Goal: Transaction & Acquisition: Register for event/course

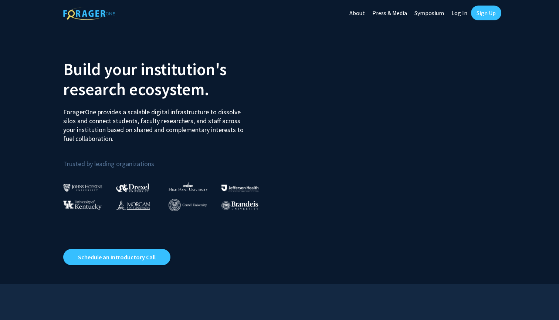
click at [489, 10] on link "Sign Up" at bounding box center [486, 13] width 30 height 15
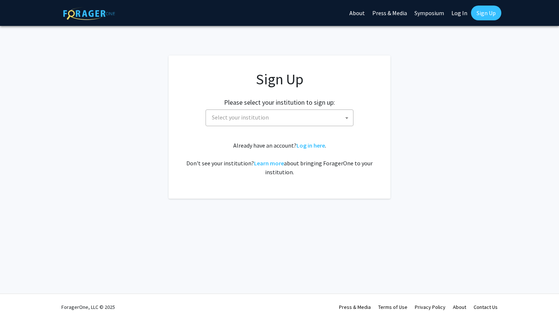
click at [273, 112] on span "Select your institution" at bounding box center [281, 117] width 144 height 15
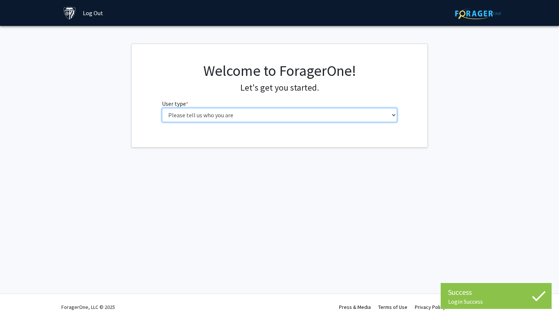
select select "1: undergrad"
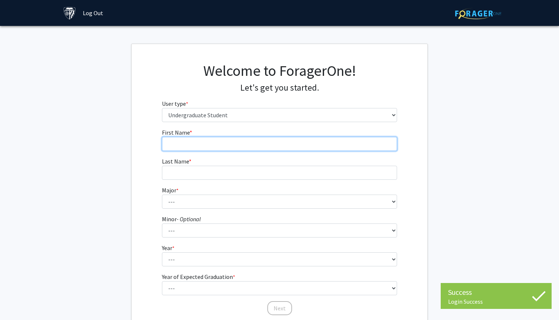
click at [262, 144] on input "First Name * required" at bounding box center [279, 144] width 235 height 14
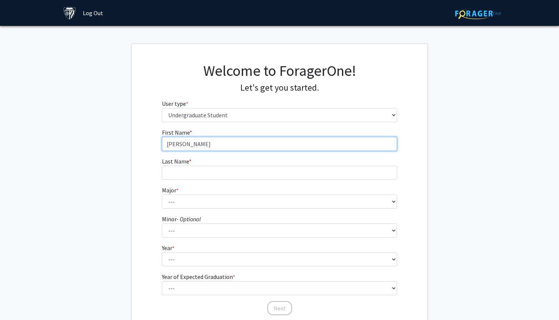
type input "[PERSON_NAME]"
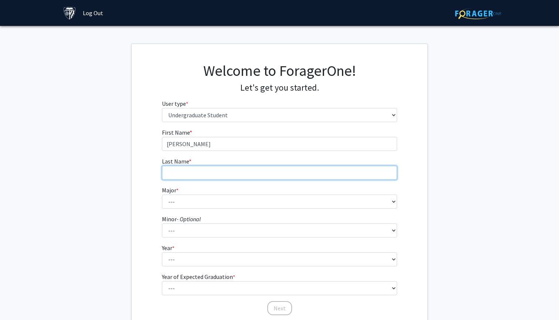
click at [275, 166] on input "Last Name * required" at bounding box center [279, 173] width 235 height 14
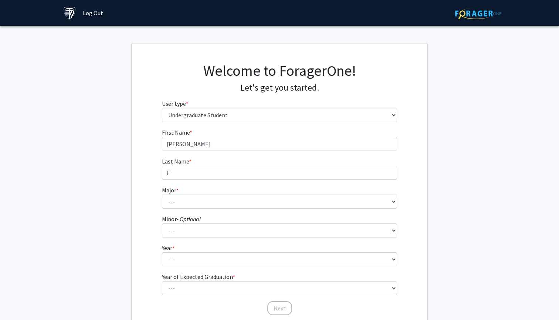
click at [74, 122] on fg-get-started "Welcome to ForagerOne! Let's get you started. User type * required Please tell …" at bounding box center [279, 189] width 559 height 291
click at [131, 138] on fg-card "Welcome to ForagerOne! Let's get you started. User type * required Please tell …" at bounding box center [279, 189] width 296 height 291
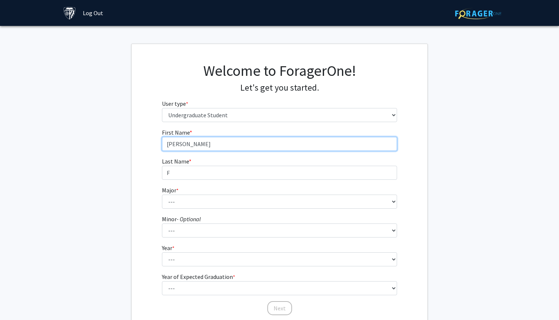
click at [200, 150] on input "[PERSON_NAME]" at bounding box center [279, 144] width 235 height 14
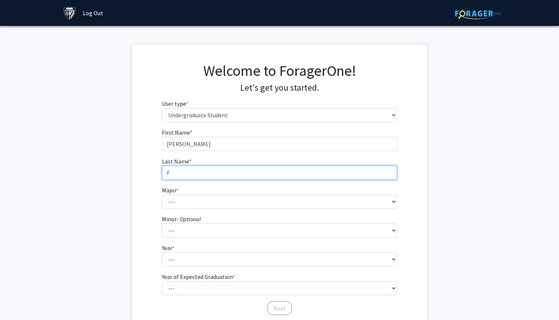
click at [195, 168] on input "F" at bounding box center [279, 173] width 235 height 14
click at [193, 170] on input "F" at bounding box center [279, 173] width 235 height 14
type input "[PERSON_NAME]"
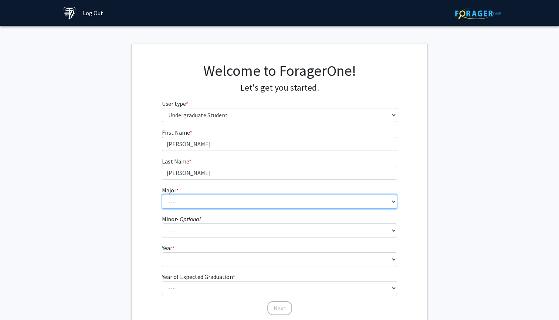
select select "41: 55"
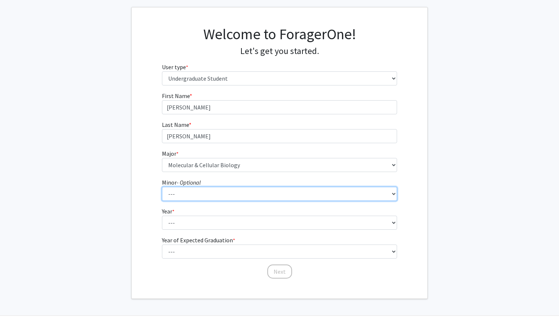
scroll to position [40, 0]
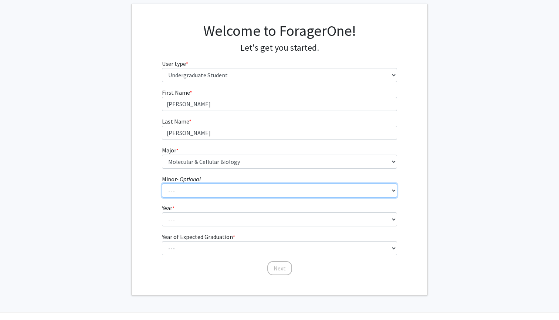
select select "45: 57"
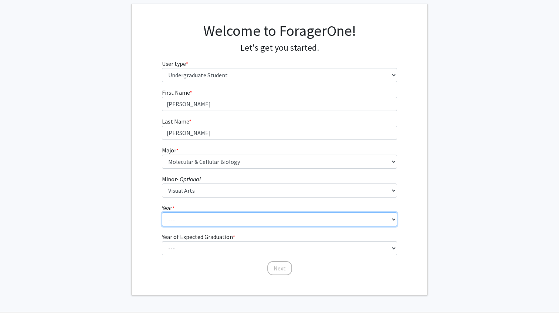
select select "4: senior"
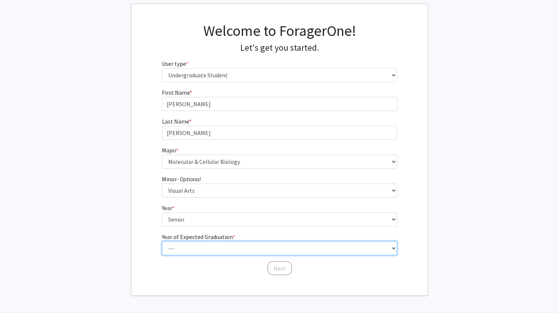
select select "2: 2026"
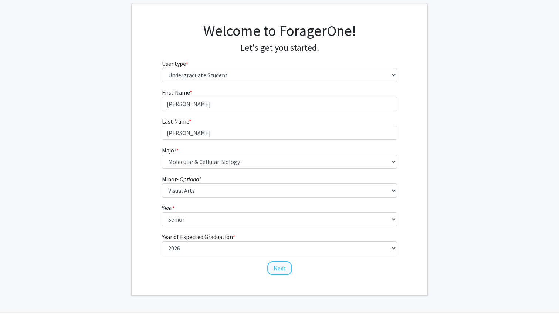
click at [286, 272] on button "Next" at bounding box center [279, 268] width 25 height 14
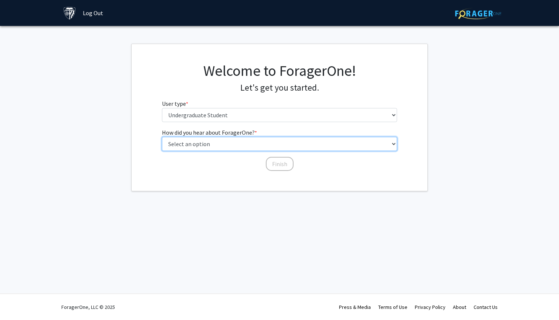
select select "1: peer_recommendation"
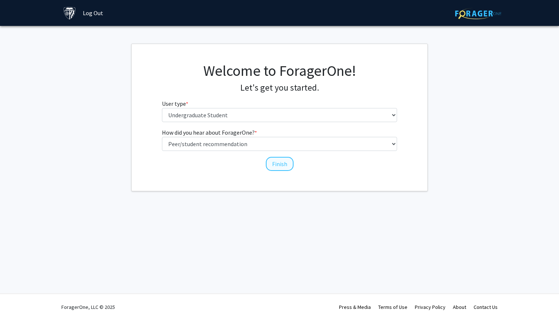
click at [272, 163] on button "Finish" at bounding box center [280, 164] width 28 height 14
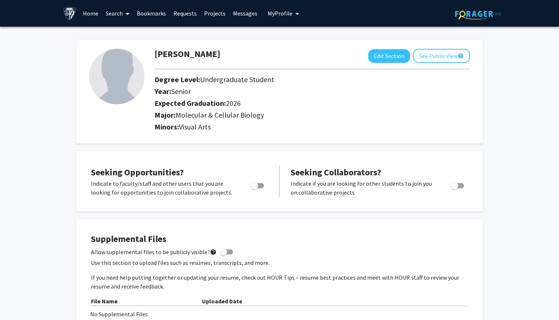
click at [116, 16] on link "Search" at bounding box center [117, 13] width 31 height 26
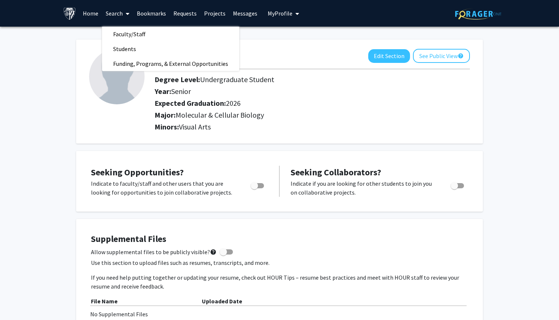
click at [93, 17] on link "Home" at bounding box center [90, 13] width 23 height 26
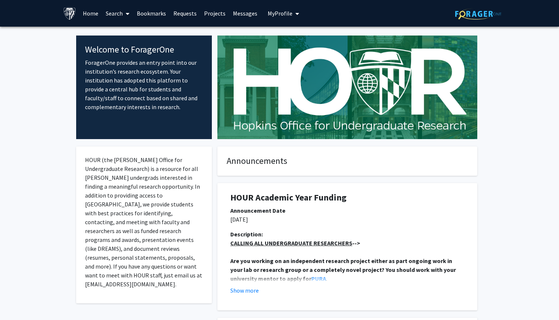
click at [112, 17] on link "Search" at bounding box center [117, 13] width 31 height 26
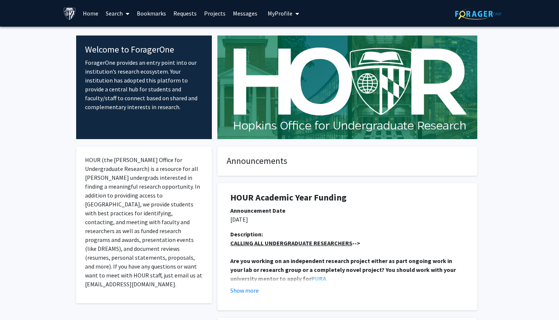
click at [116, 16] on link "Search" at bounding box center [117, 13] width 31 height 26
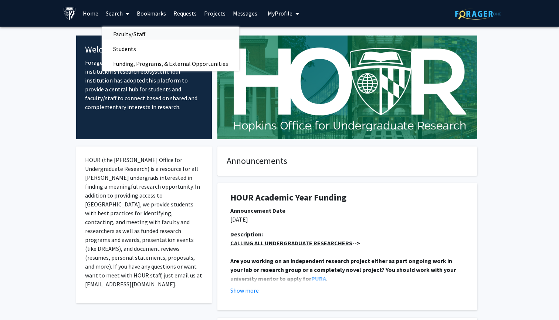
click at [126, 34] on span "Faculty/Staff" at bounding box center [129, 34] width 54 height 15
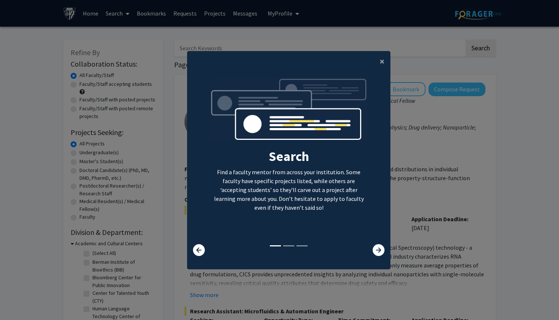
click at [372, 59] on div "×" at bounding box center [288, 61] width 203 height 21
click at [377, 59] on button "×" at bounding box center [382, 61] width 17 height 21
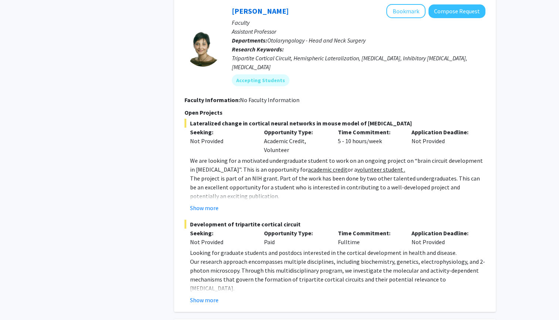
scroll to position [941, 0]
click at [207, 203] on button "Show more" at bounding box center [204, 207] width 28 height 9
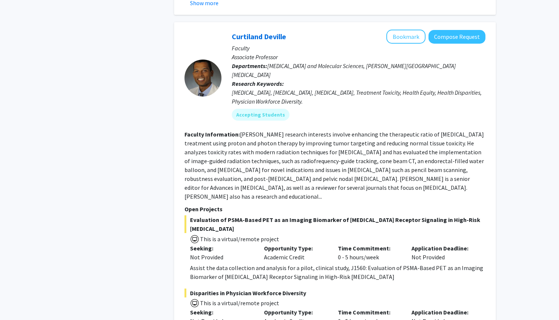
scroll to position [3752, 0]
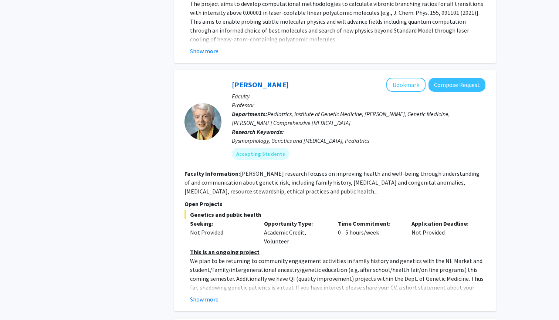
scroll to position [2006, 0]
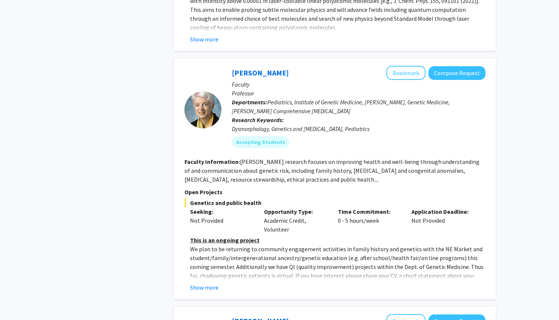
click at [207, 239] on fg-read-more "This is an ongoing project We plan to be returning to community engagement acti…" at bounding box center [334, 263] width 301 height 56
click at [209, 283] on button "Show more" at bounding box center [204, 287] width 28 height 9
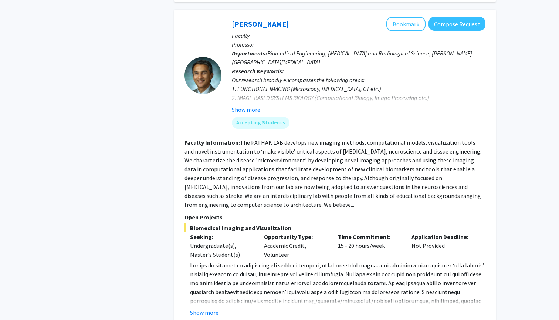
scroll to position [2637, 0]
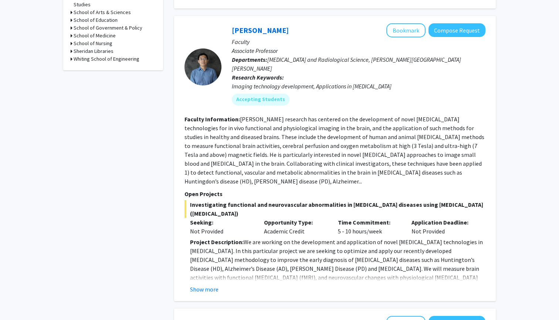
scroll to position [383, 0]
click at [214, 284] on button "Show more" at bounding box center [204, 288] width 28 height 9
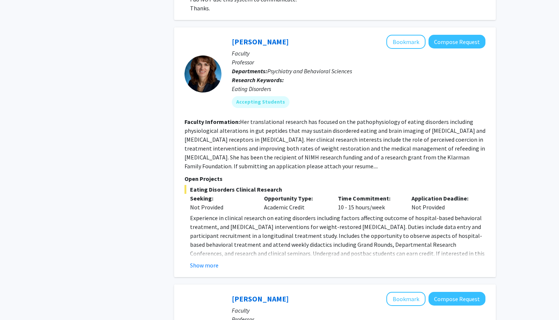
scroll to position [1146, 0]
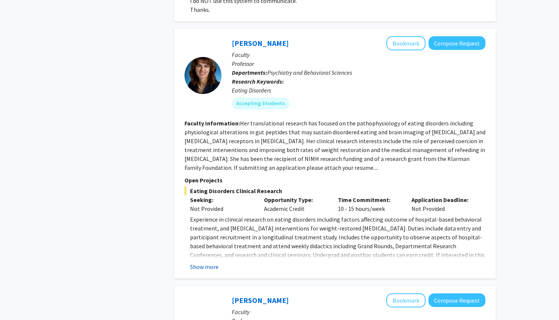
click at [212, 262] on button "Show more" at bounding box center [204, 266] width 28 height 9
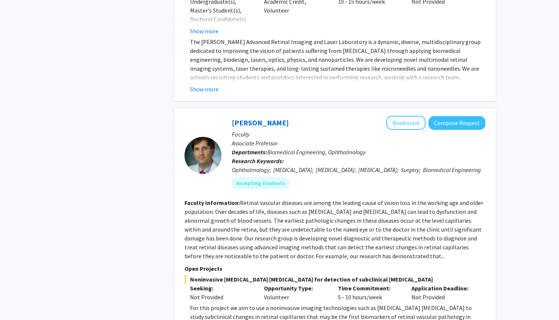
scroll to position [2796, 0]
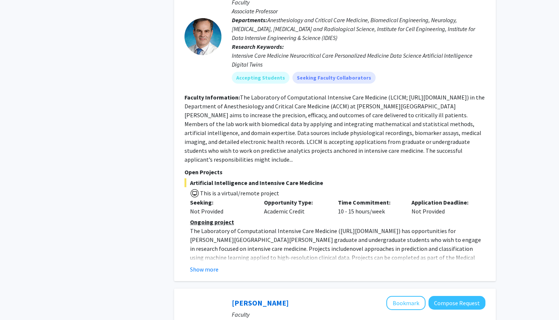
scroll to position [1557, 0]
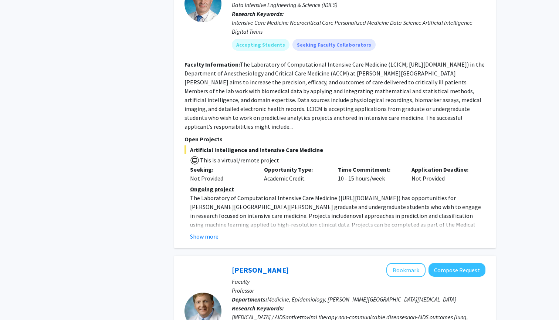
click at [218, 232] on div "Show more" at bounding box center [337, 236] width 295 height 9
click at [205, 232] on button "Show more" at bounding box center [204, 236] width 28 height 9
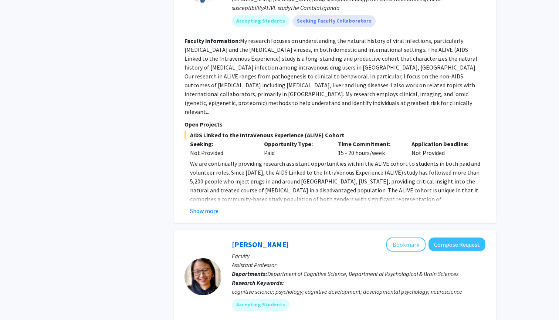
scroll to position [1935, 0]
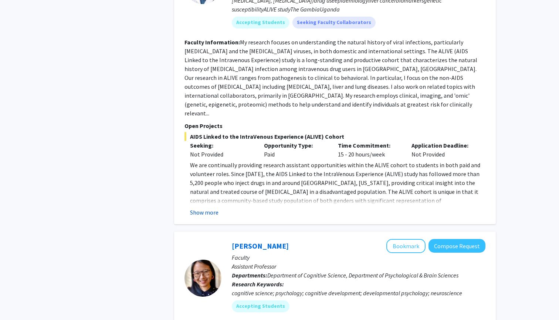
click at [201, 208] on button "Show more" at bounding box center [204, 212] width 28 height 9
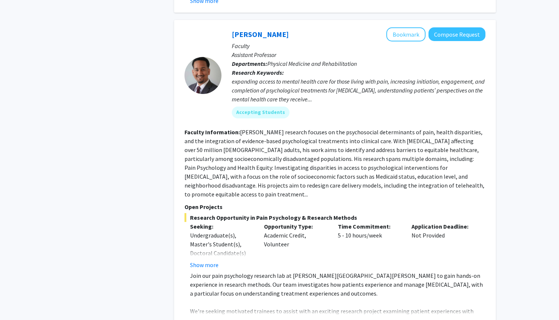
scroll to position [2739, 0]
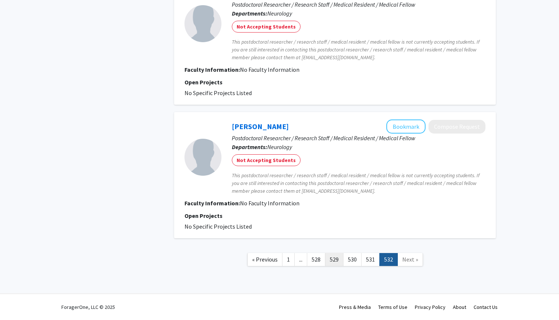
scroll to position [1039, 0]
click at [328, 260] on link "529" at bounding box center [334, 259] width 18 height 13
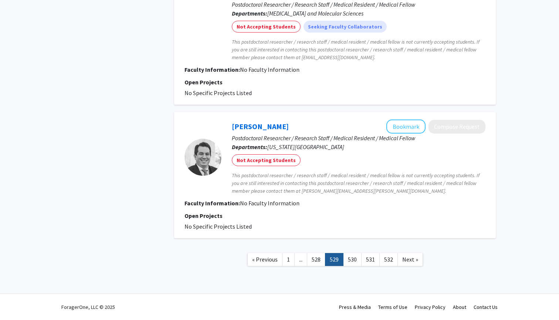
scroll to position [1164, 0]
click at [293, 257] on link "1" at bounding box center [288, 259] width 13 height 13
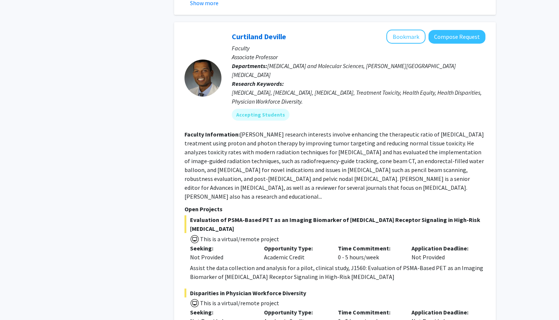
scroll to position [3628, 0]
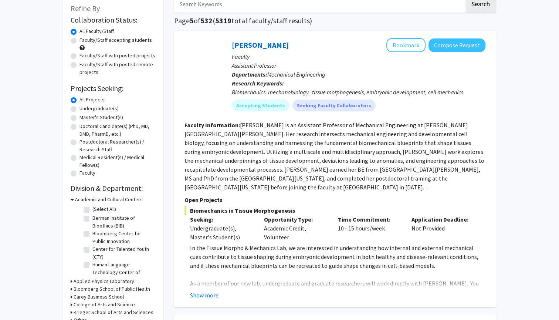
scroll to position [45, 0]
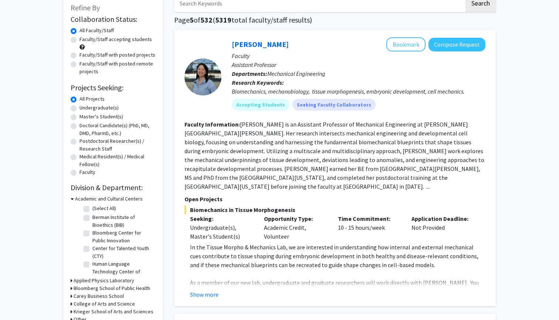
click at [214, 280] on fg-read-more "In the Tissue Morpho & Mechanics Lab, we are interested in understanding how in…" at bounding box center [334, 270] width 301 height 56
click at [211, 290] on button "Show more" at bounding box center [204, 294] width 28 height 9
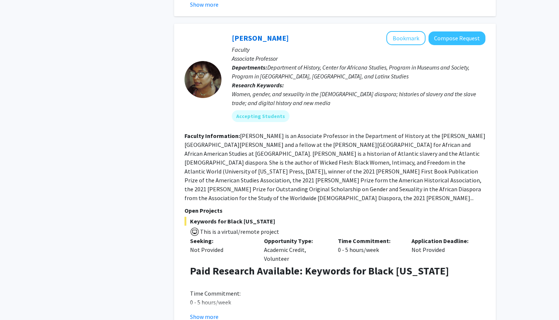
scroll to position [1338, 0]
click at [210, 312] on button "Show more" at bounding box center [204, 316] width 28 height 9
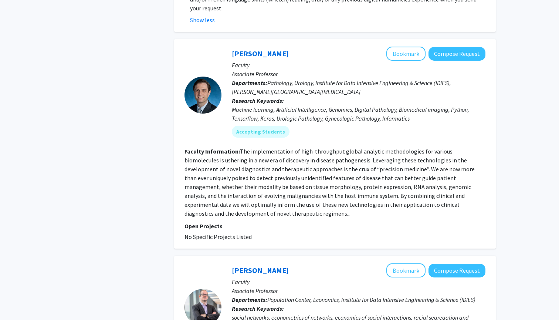
scroll to position [1854, 0]
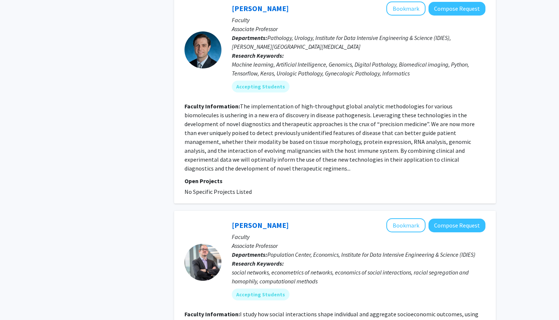
click at [474, 123] on fg-read-more "The implementation of high-throughput global analytic methodologies for various…" at bounding box center [329, 136] width 290 height 69
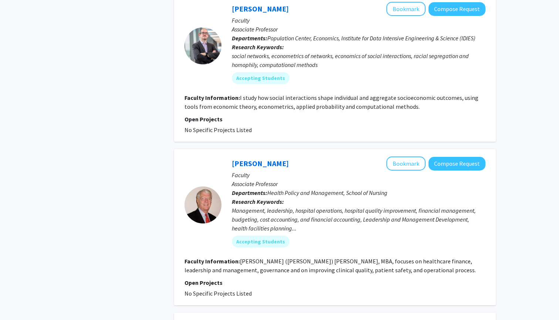
scroll to position [2070, 0]
click at [272, 206] on div "Management, leadership, hospital operations, hospital quality improvement, fina…" at bounding box center [358, 219] width 253 height 27
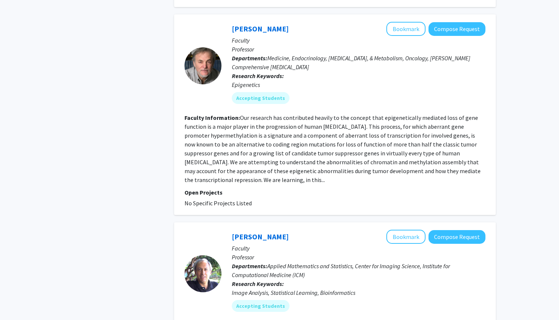
scroll to position [2472, 0]
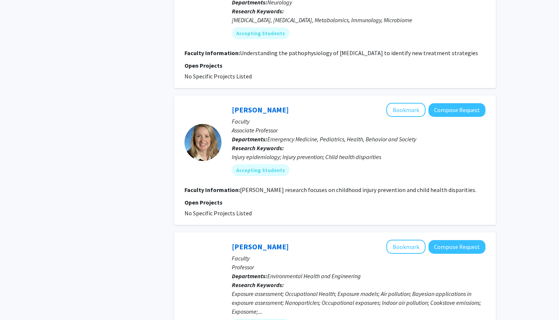
scroll to position [1429, 0]
